Goal: Navigation & Orientation: Find specific page/section

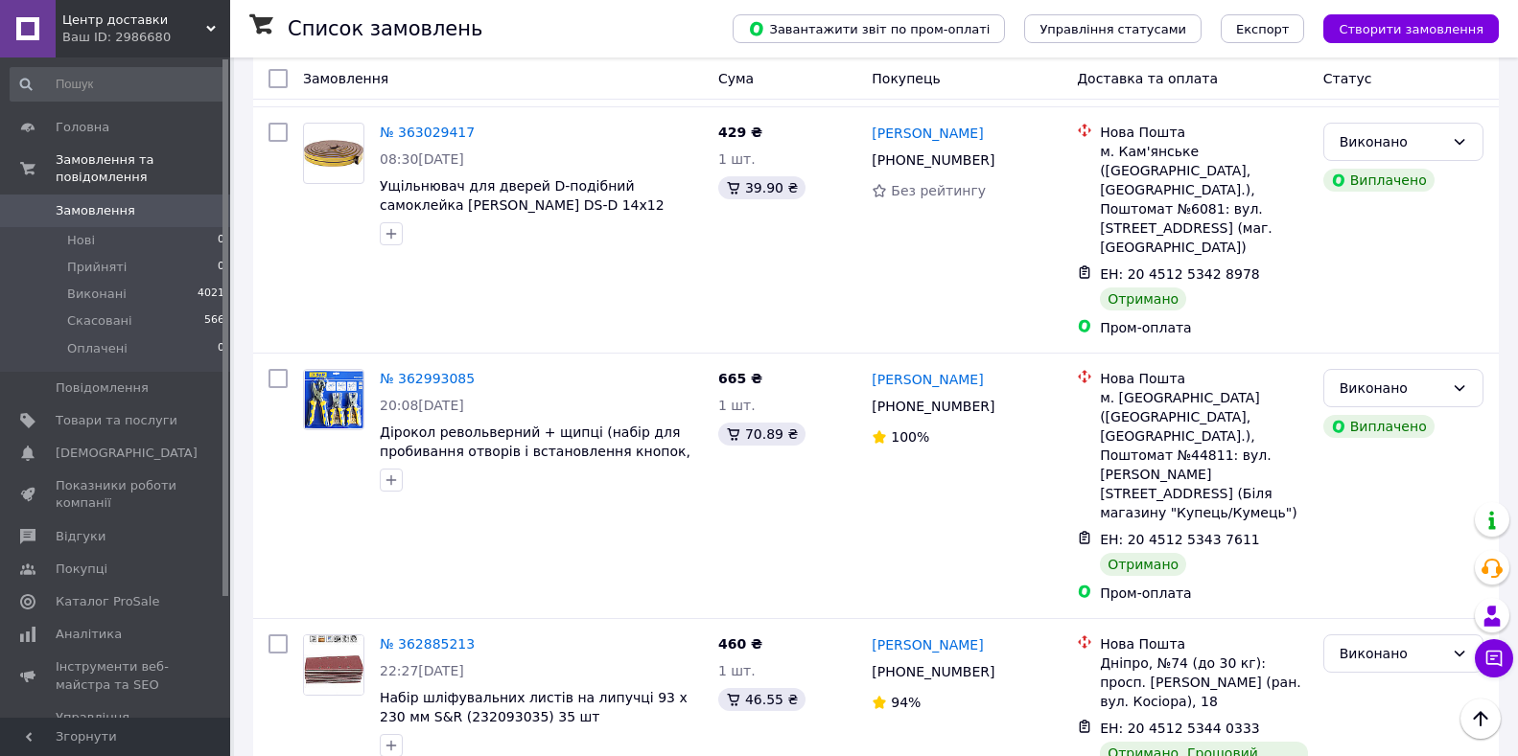
scroll to position [3450, 0]
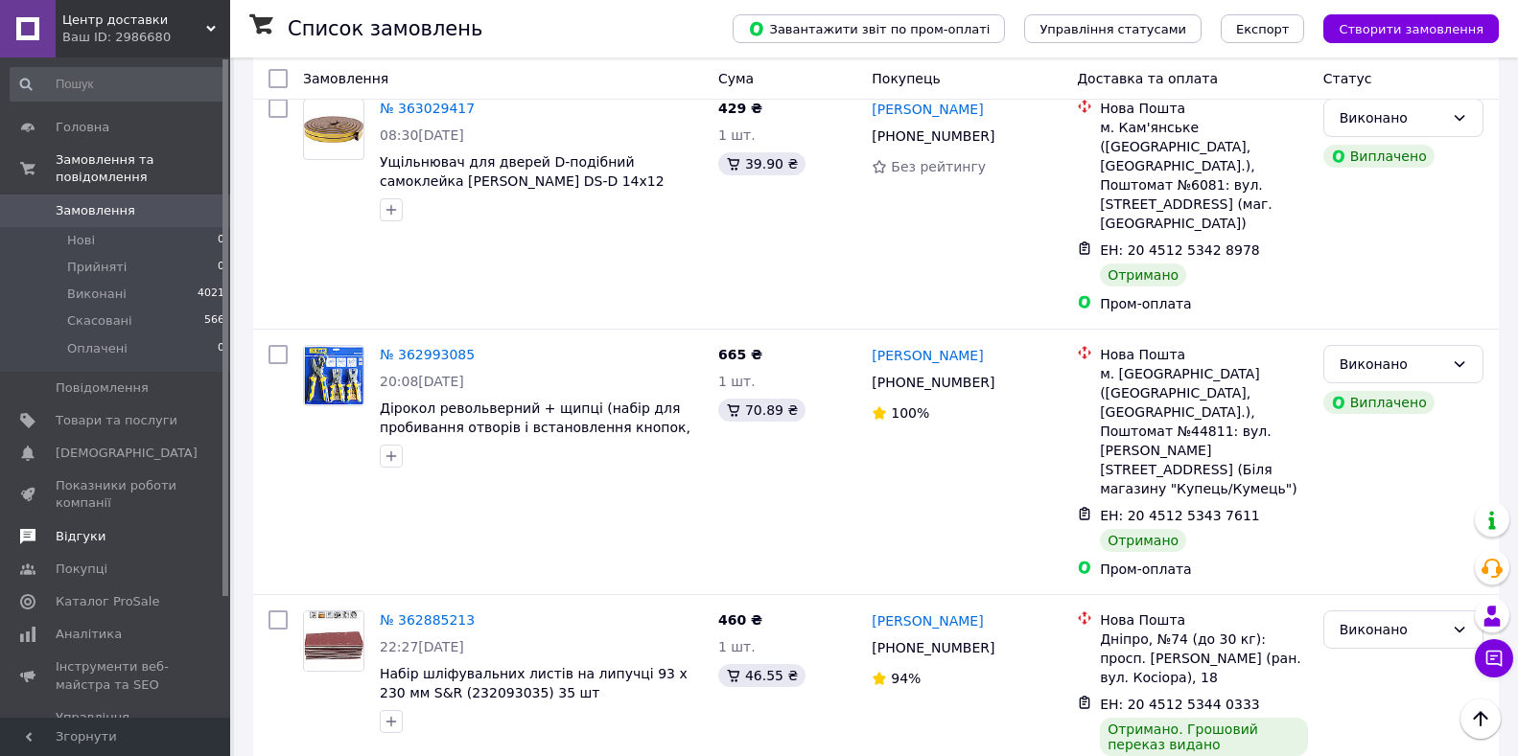
click at [95, 528] on span "Відгуки" at bounding box center [81, 536] width 50 height 17
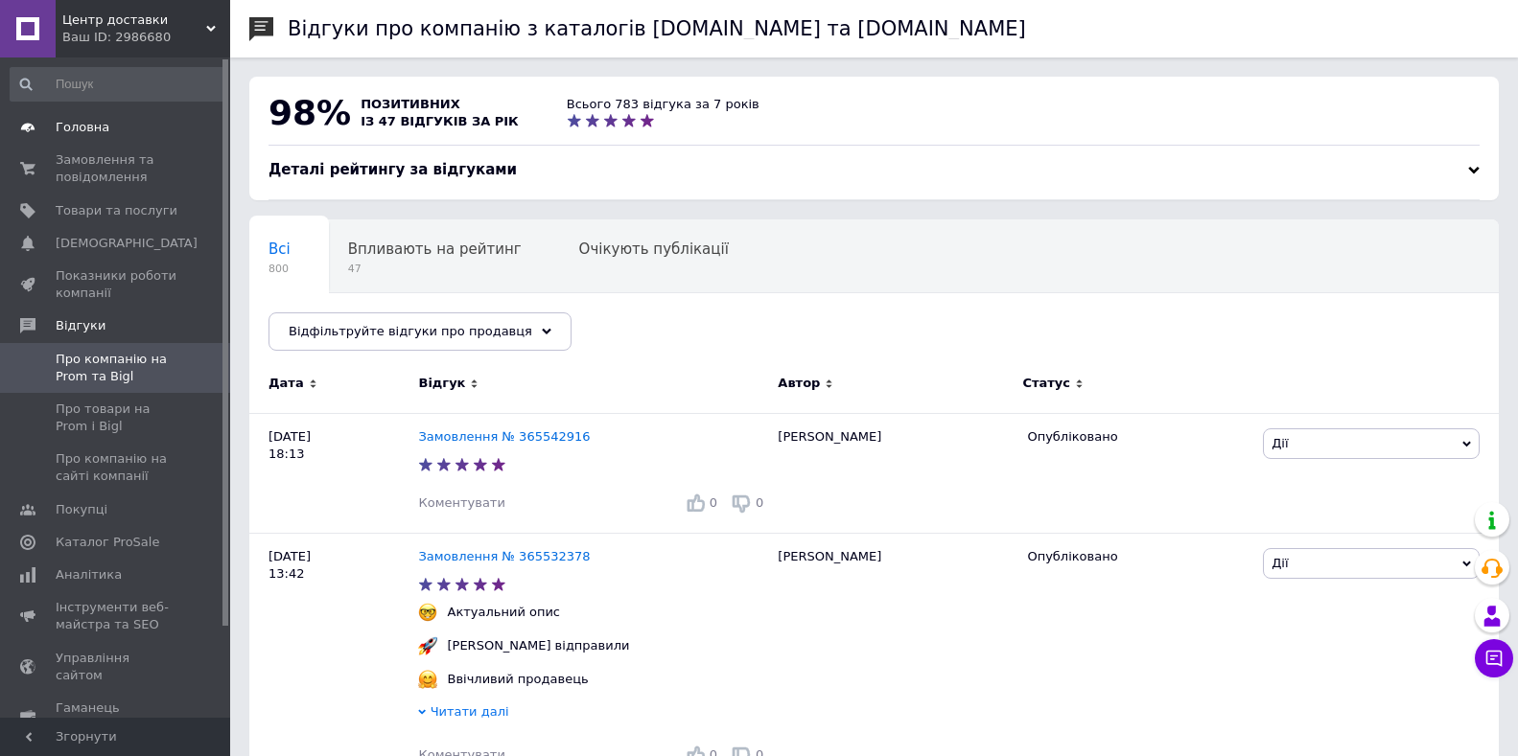
click at [132, 127] on span "Головна" at bounding box center [117, 127] width 122 height 17
